Goal: Task Accomplishment & Management: Use online tool/utility

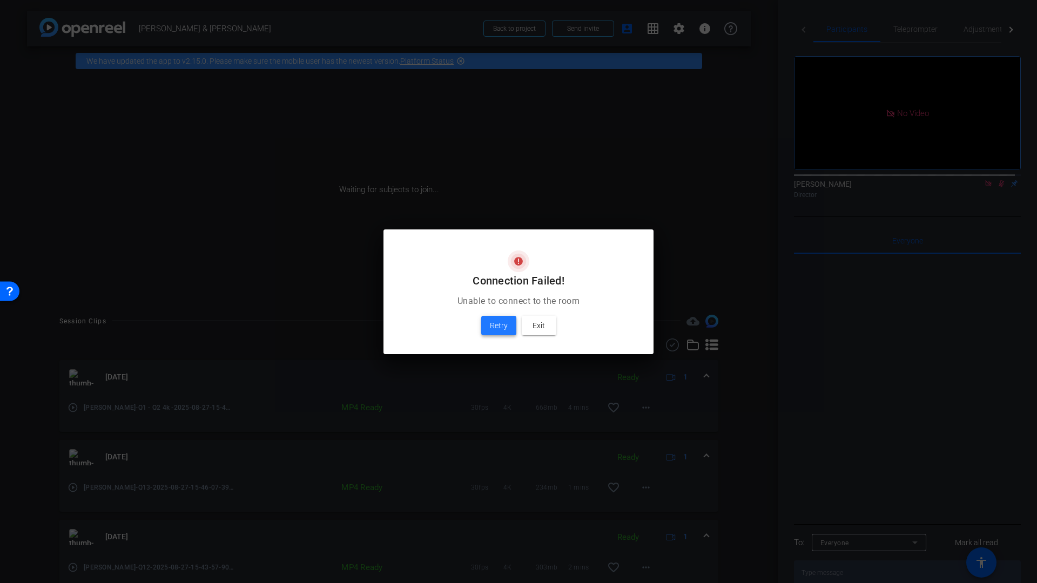
scroll to position [6, 0]
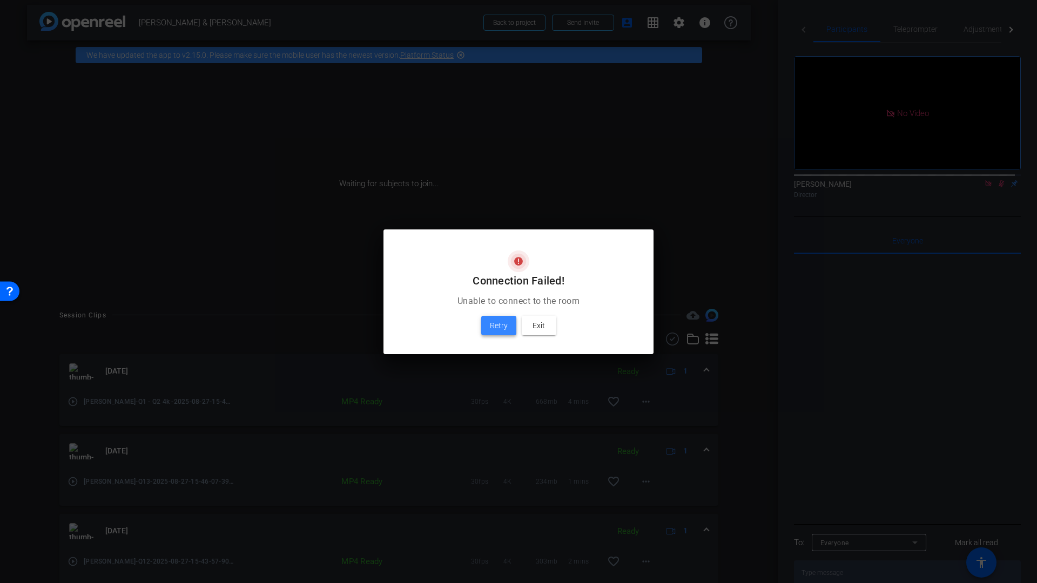
click at [494, 325] on span "Retry" at bounding box center [499, 325] width 18 height 13
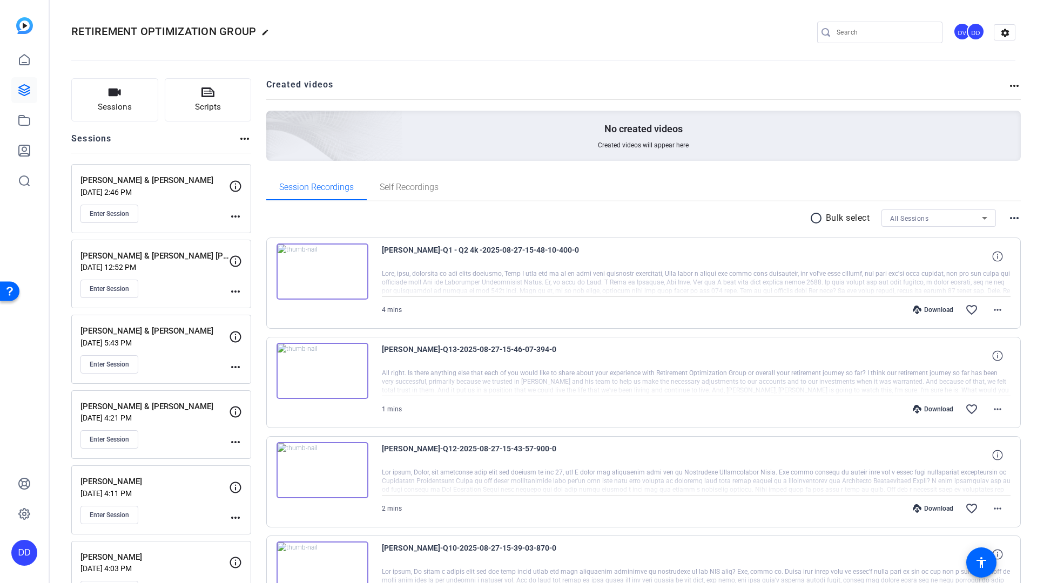
click at [293, 260] on img at bounding box center [323, 272] width 92 height 56
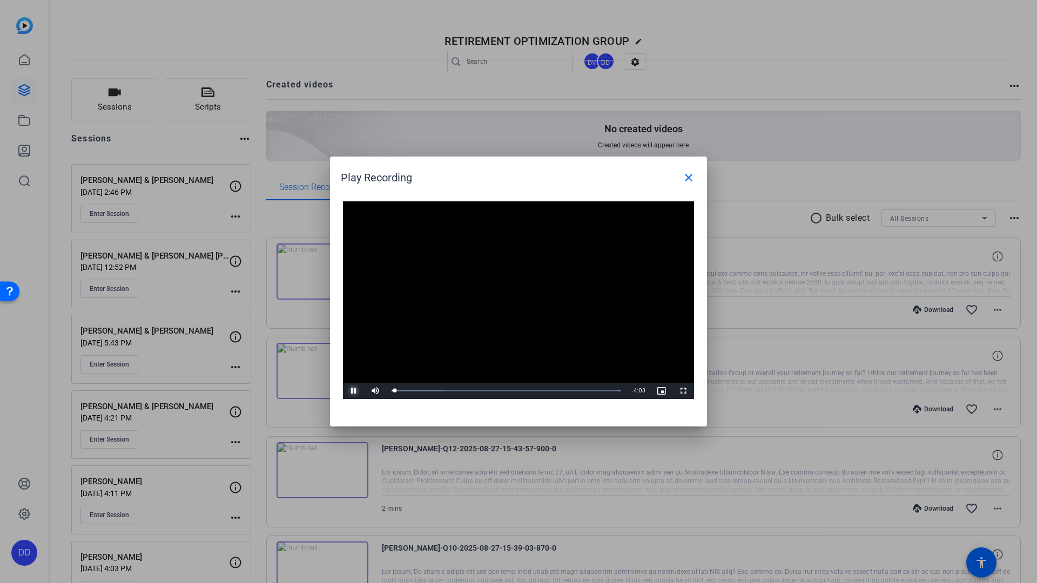
click at [357, 391] on span "Video Player" at bounding box center [354, 391] width 22 height 0
click at [693, 180] on mat-icon "close" at bounding box center [688, 177] width 13 height 13
